Goal: Task Accomplishment & Management: Manage account settings

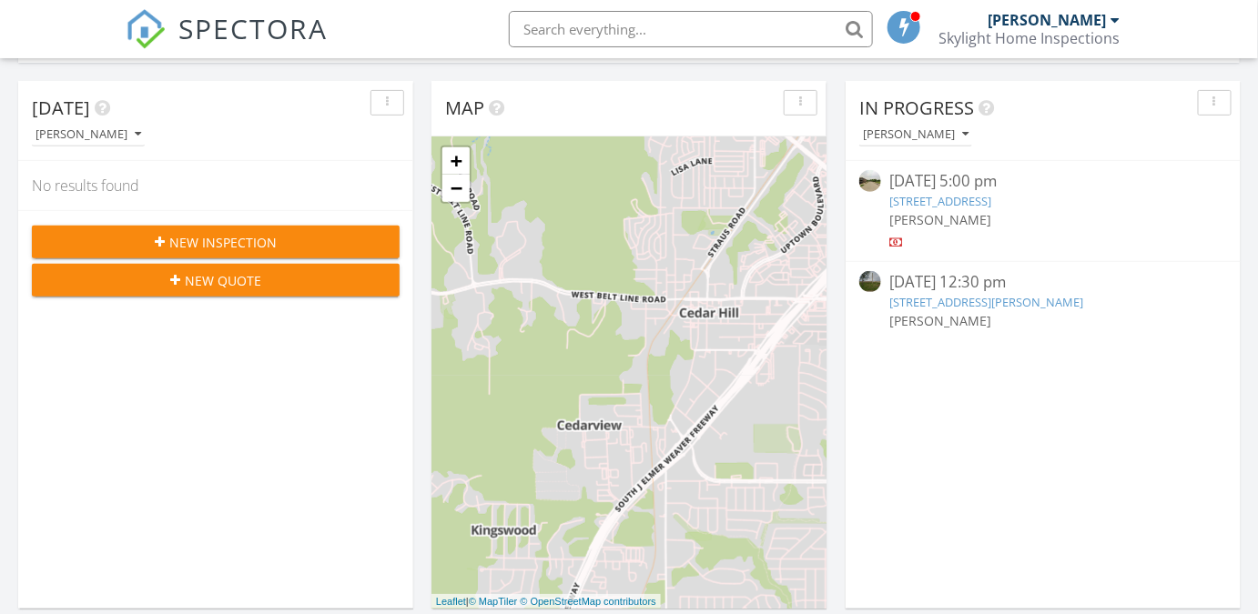
scroll to position [82, 0]
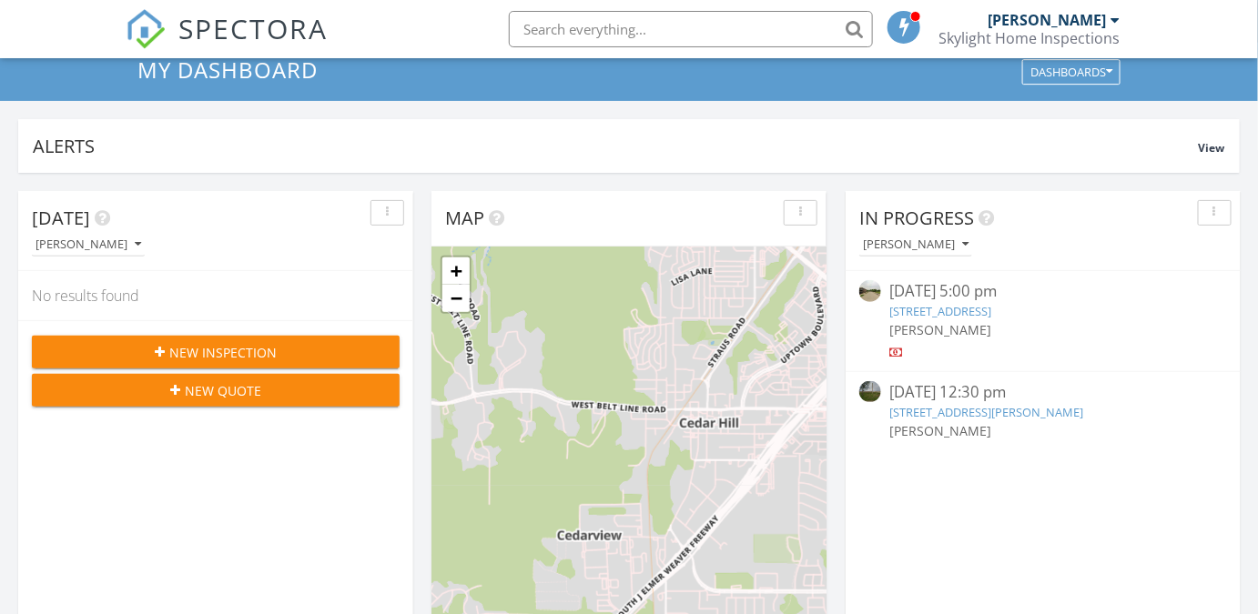
click at [223, 350] on span "New Inspection" at bounding box center [222, 352] width 107 height 19
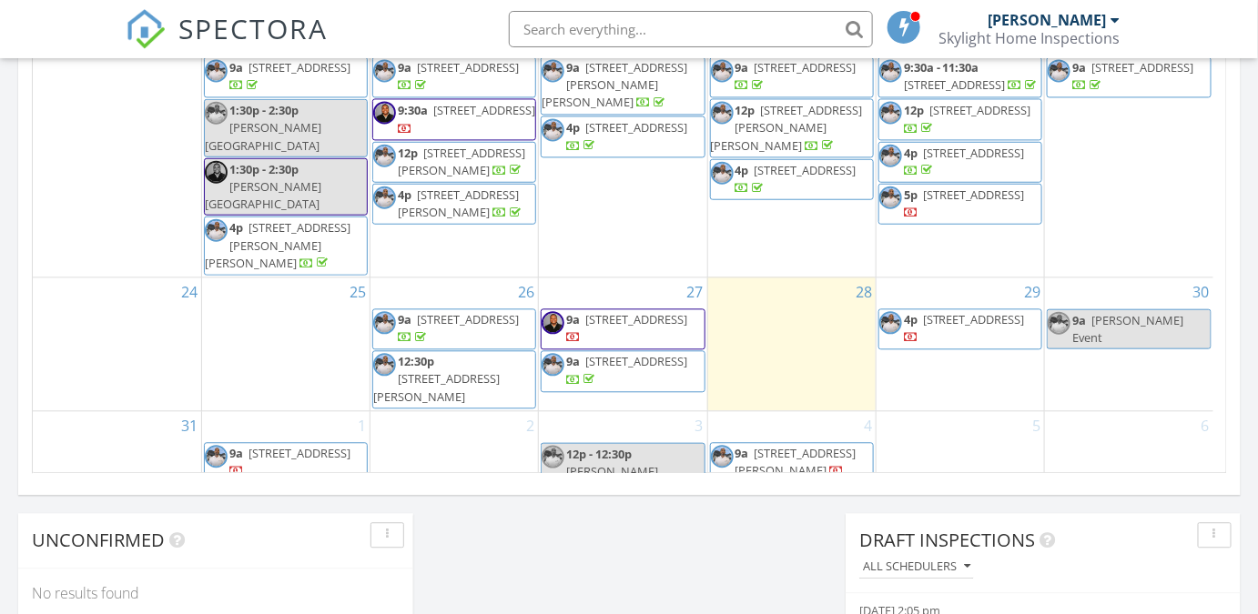
scroll to position [1241, 0]
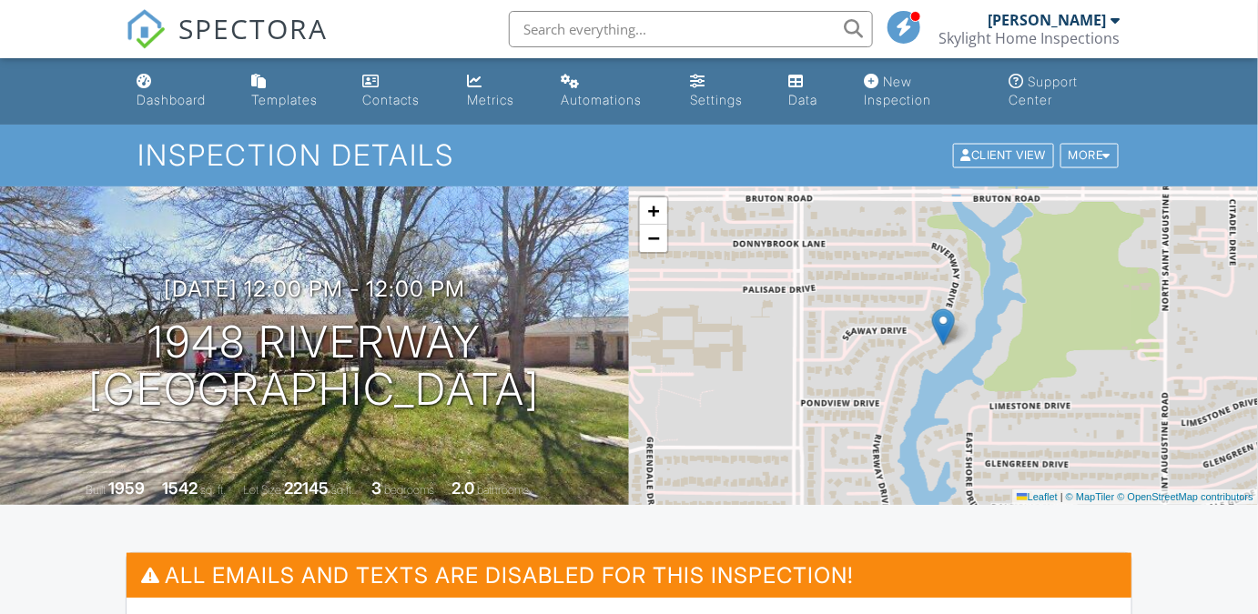
click at [170, 111] on link "Dashboard" at bounding box center [179, 92] width 100 height 52
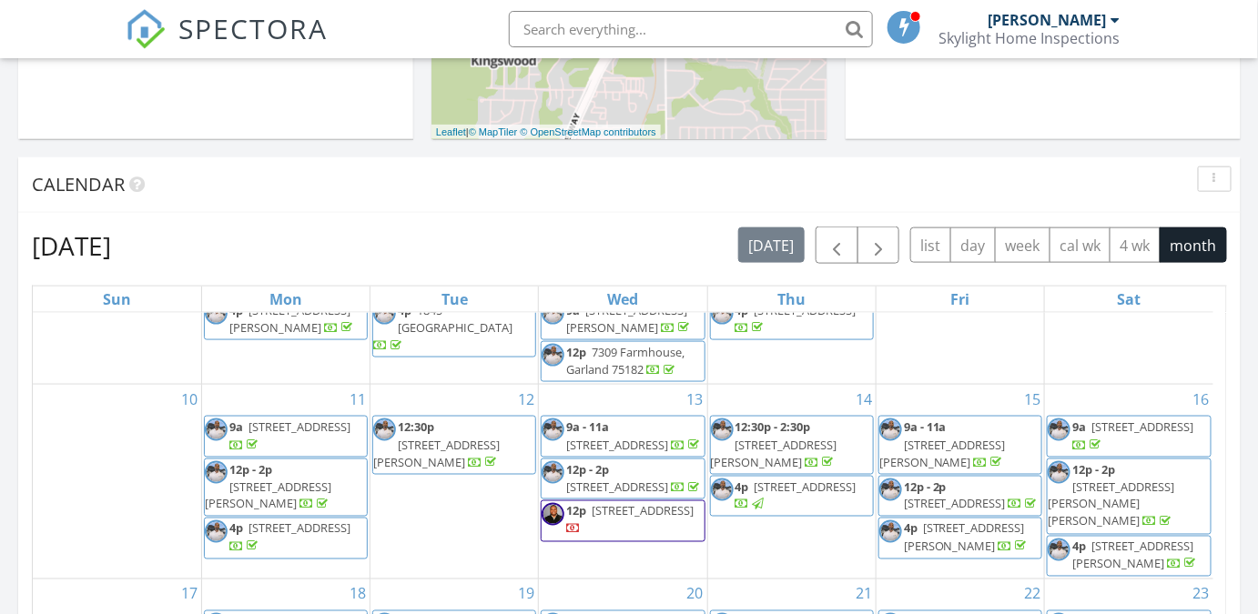
scroll to position [1241, 0]
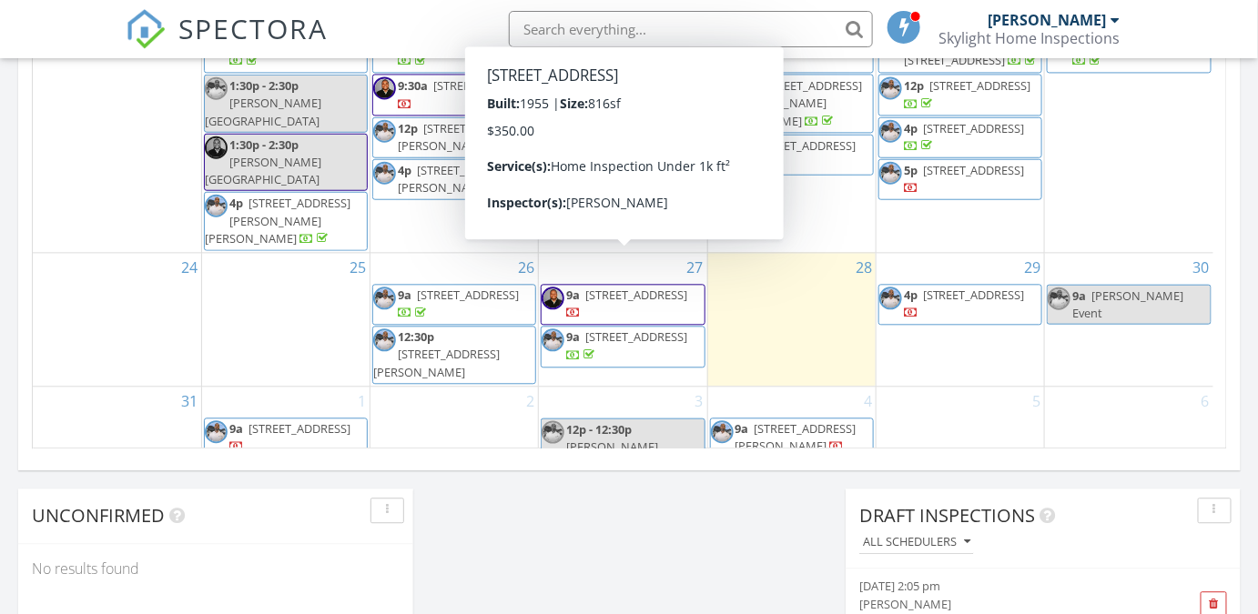
click at [610, 287] on span "[STREET_ADDRESS]" at bounding box center [636, 295] width 102 height 16
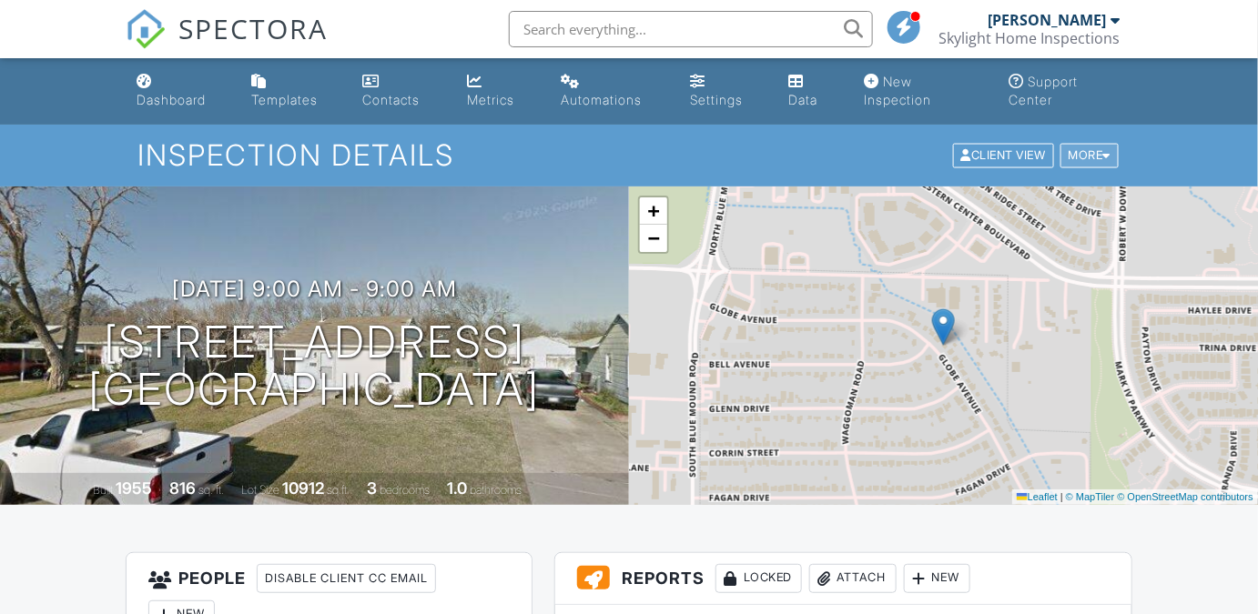
click at [1091, 157] on div "More" at bounding box center [1089, 156] width 59 height 25
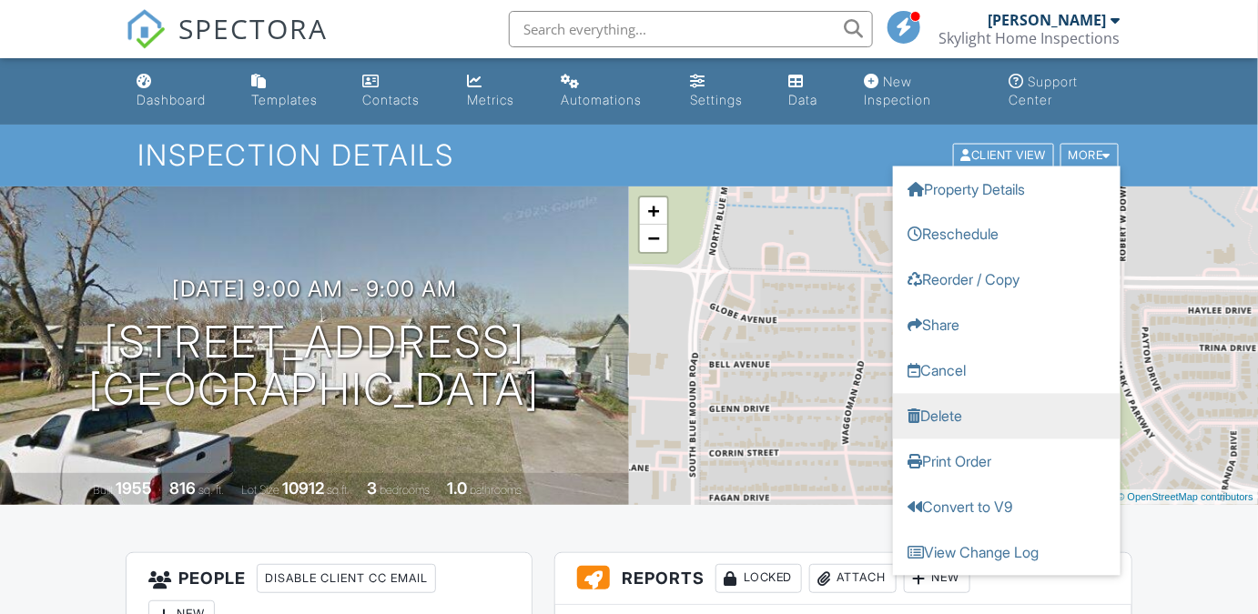
click at [932, 418] on link "Delete" at bounding box center [1007, 417] width 228 height 46
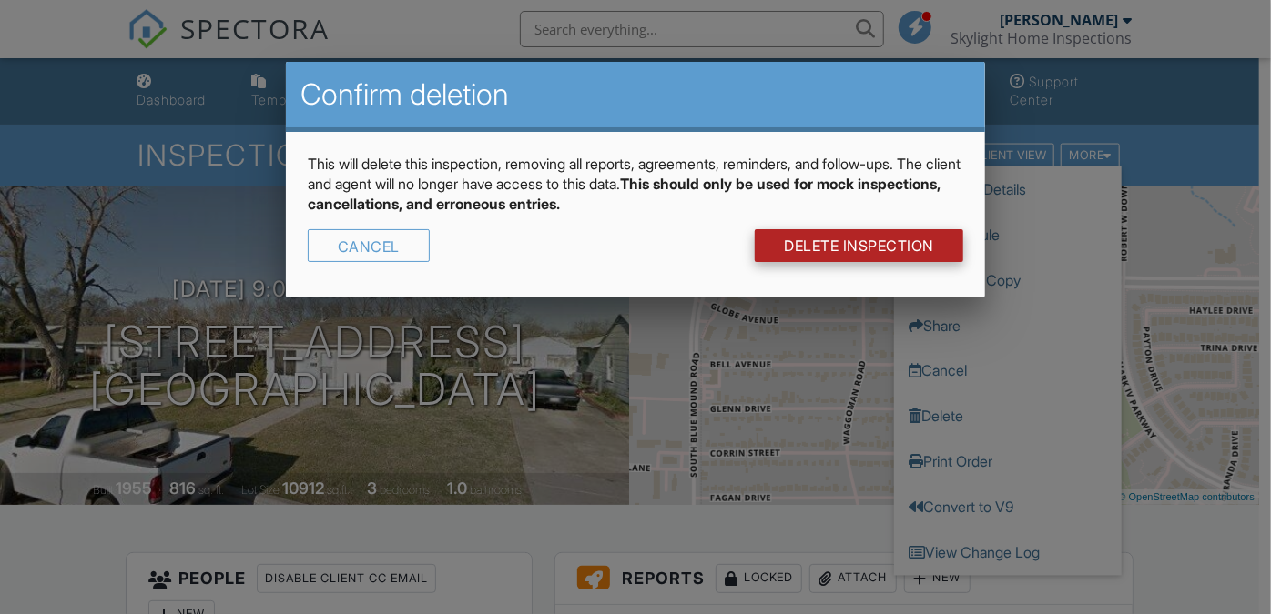
click at [825, 257] on link "DELETE Inspection" at bounding box center [859, 245] width 208 height 33
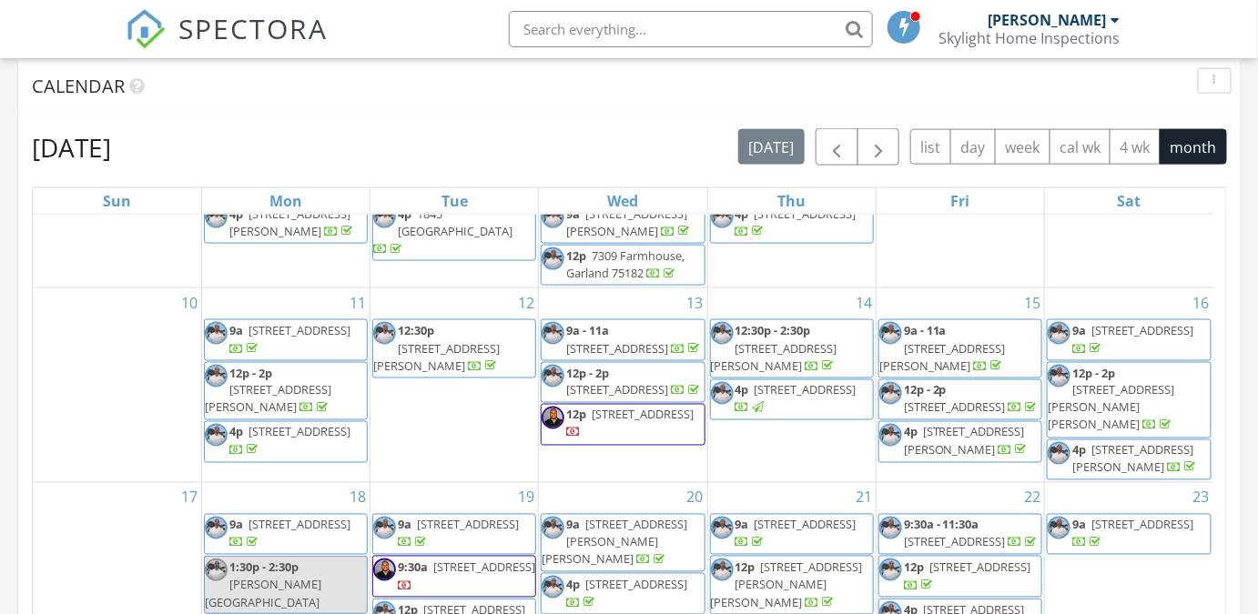
scroll to position [744, 0]
